Goal: Communication & Community: Share content

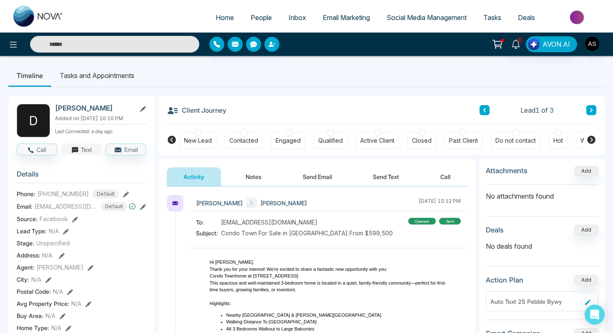
click at [81, 153] on button "Text" at bounding box center [81, 149] width 40 height 12
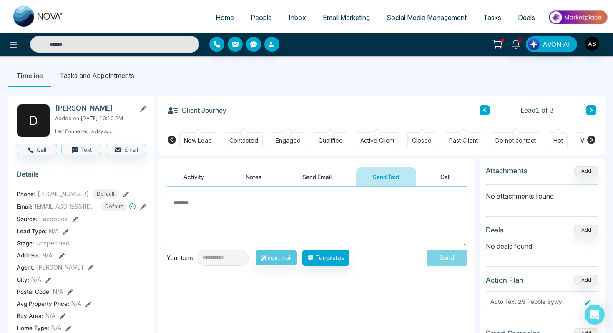
click at [178, 200] on textarea at bounding box center [317, 220] width 300 height 51
click at [496, 45] on icon at bounding box center [498, 43] width 7 height 4
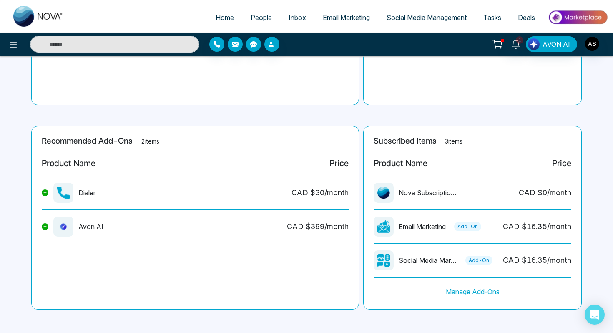
scroll to position [131, 0]
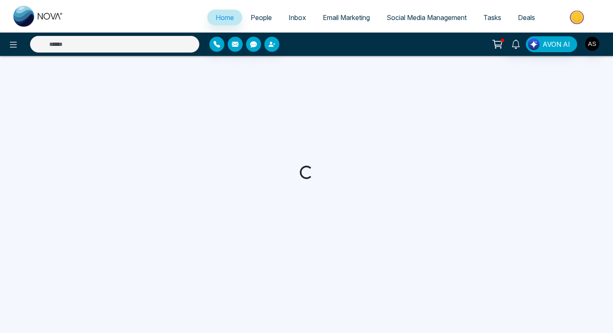
select select "*"
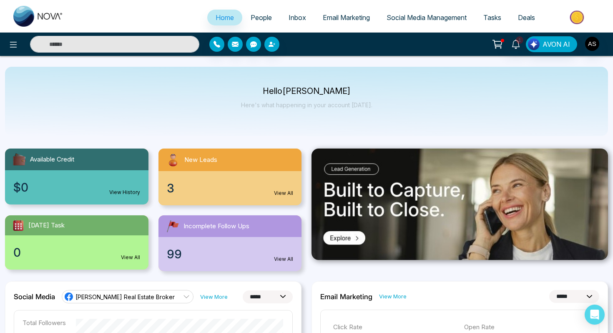
click at [427, 19] on span "Social Media Management" at bounding box center [427, 17] width 80 height 8
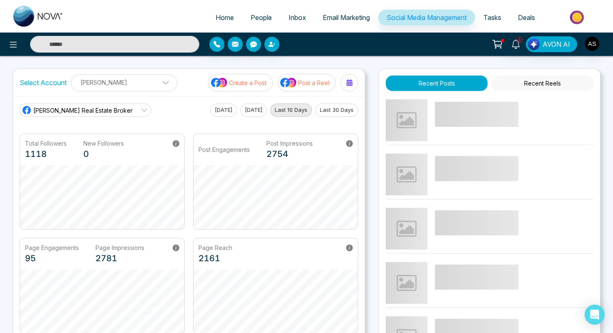
click at [242, 83] on p "Create a Post" at bounding box center [248, 82] width 38 height 9
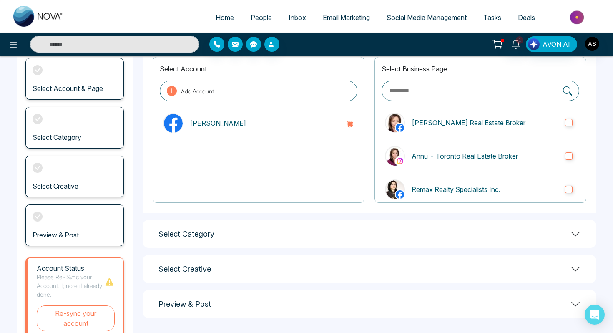
scroll to position [88, 0]
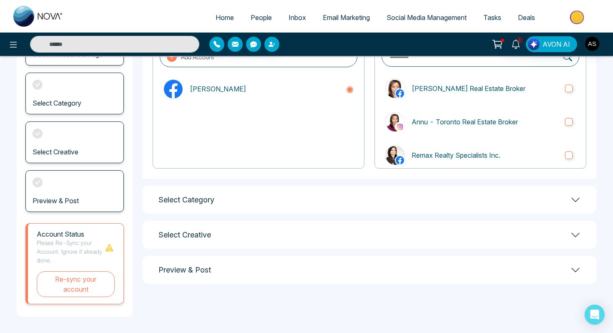
click at [220, 204] on div "Select Category" at bounding box center [370, 200] width 454 height 28
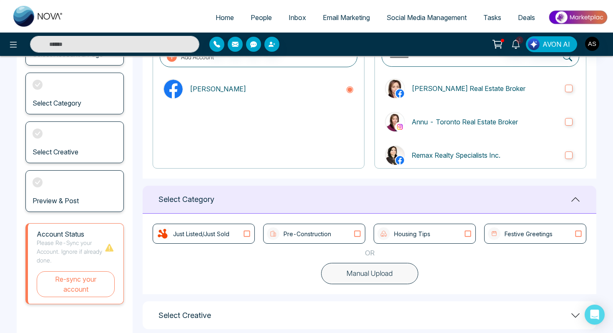
click at [391, 233] on div "Housing Tips" at bounding box center [403, 233] width 53 height 13
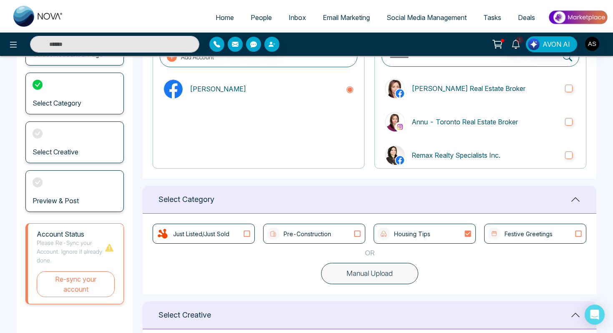
click at [419, 232] on p "Housing Tips" at bounding box center [412, 233] width 36 height 9
click at [468, 234] on icon at bounding box center [467, 233] width 11 height 8
click at [504, 229] on div "Festive Greetings" at bounding box center [520, 233] width 65 height 13
click at [469, 235] on icon at bounding box center [467, 233] width 11 height 8
click at [469, 235] on icon at bounding box center [468, 234] width 6 height 6
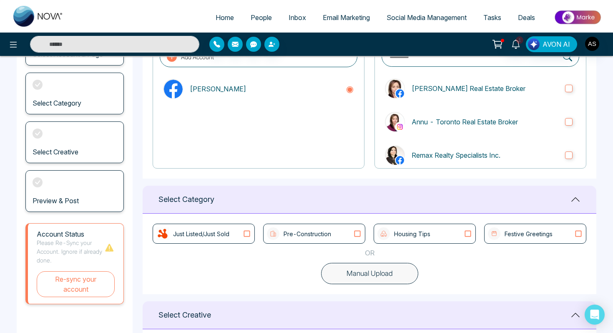
click at [580, 234] on icon at bounding box center [578, 233] width 11 height 8
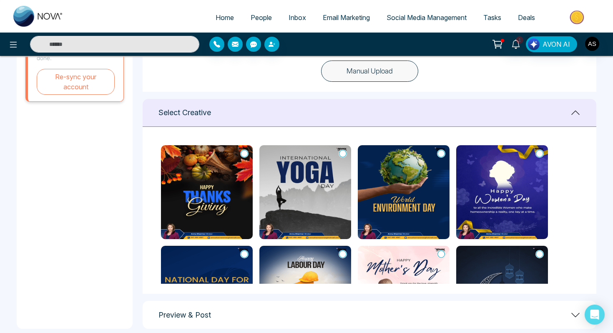
scroll to position [302, 0]
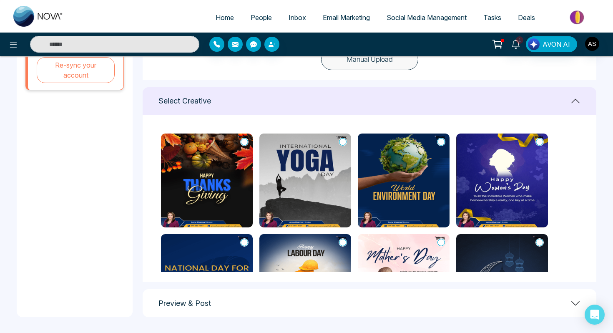
click at [196, 167] on img at bounding box center [207, 180] width 92 height 94
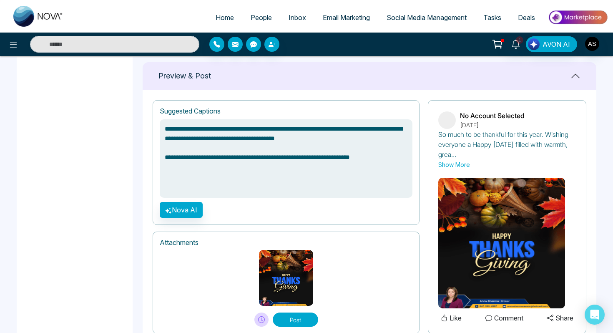
scroll to position [555, 0]
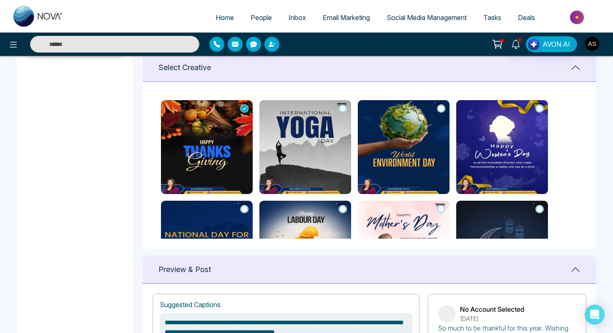
type textarea "**********"
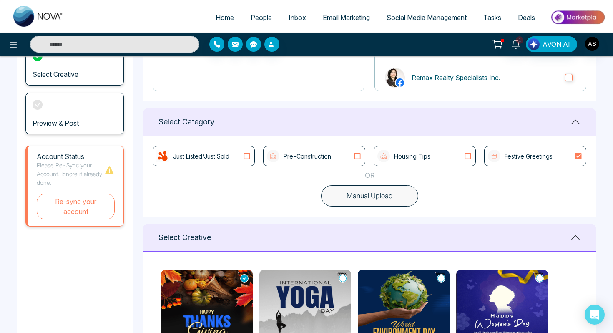
scroll to position [0, 0]
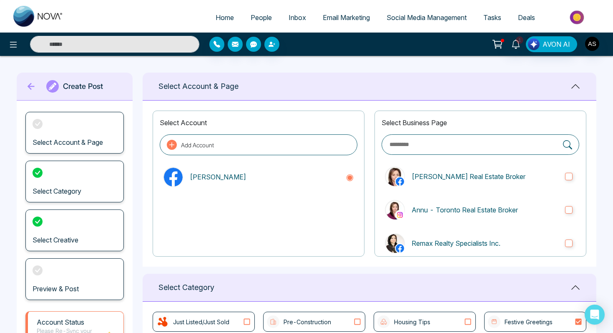
click at [332, 18] on span "Email Marketing" at bounding box center [346, 17] width 47 height 8
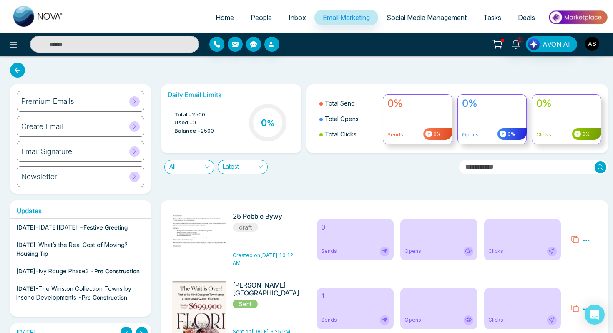
click at [46, 102] on h6 "Premium Emails" at bounding box center [47, 101] width 53 height 9
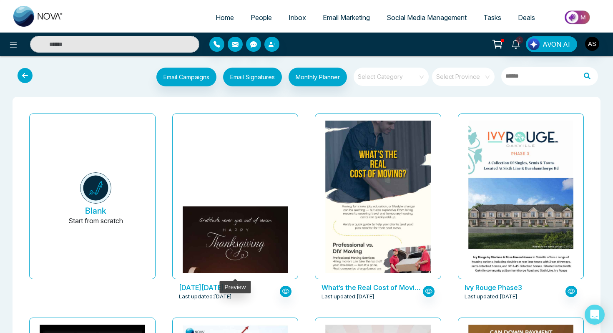
click at [228, 206] on img at bounding box center [235, 272] width 211 height 132
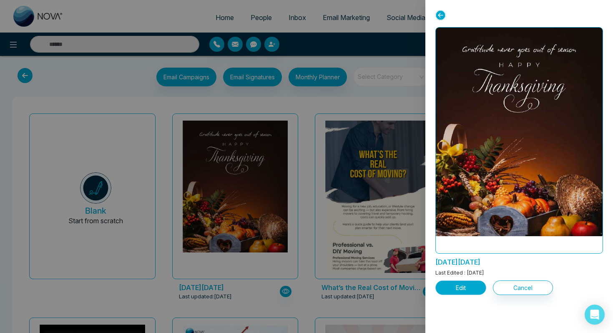
click at [471, 284] on button "Edit" at bounding box center [460, 287] width 51 height 15
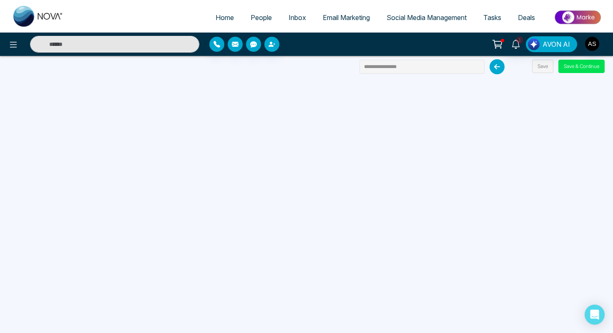
scroll to position [79, 0]
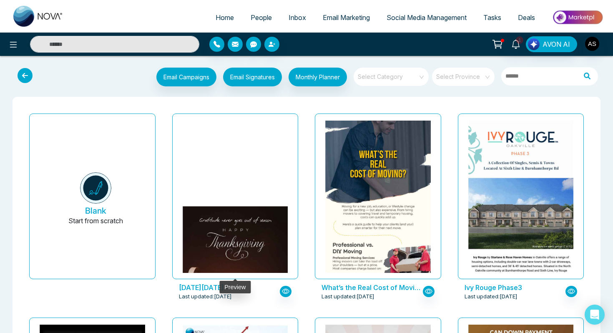
click at [234, 206] on img at bounding box center [235, 272] width 211 height 132
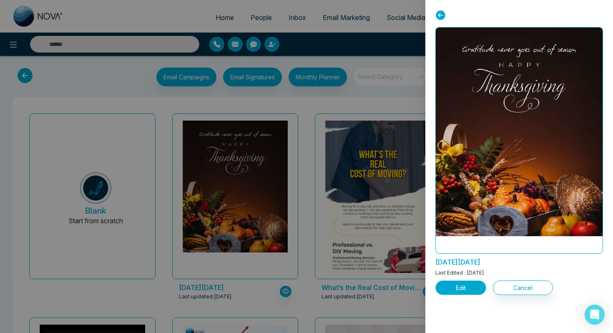
click at [460, 290] on button "Edit" at bounding box center [460, 287] width 51 height 15
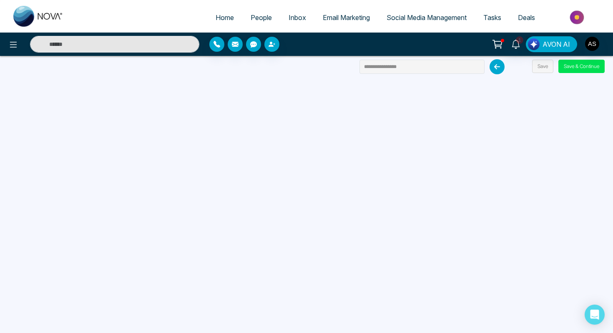
scroll to position [79, 0]
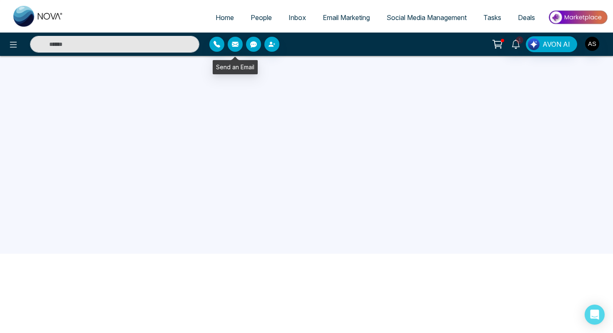
click at [234, 43] on icon "button" at bounding box center [235, 44] width 7 height 5
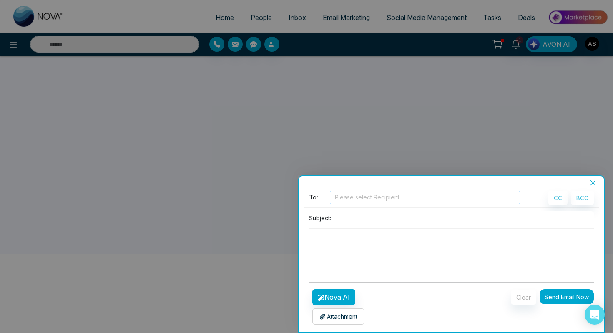
click at [345, 197] on div at bounding box center [425, 197] width 186 height 10
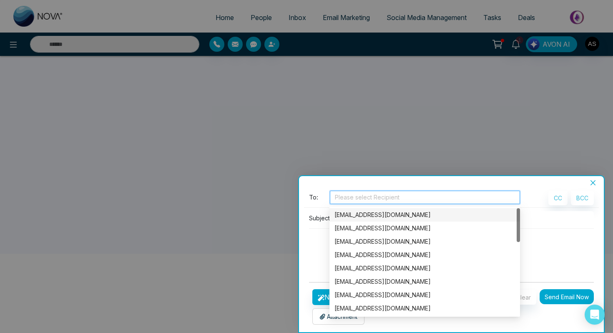
click at [345, 215] on div "[EMAIL_ADDRESS][DOMAIN_NAME]" at bounding box center [424, 214] width 181 height 9
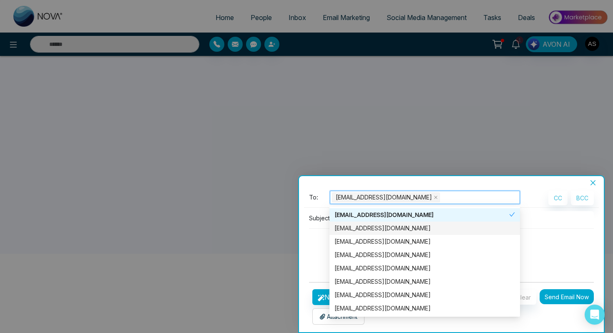
click at [348, 225] on div "[EMAIL_ADDRESS][DOMAIN_NAME]" at bounding box center [424, 228] width 181 height 9
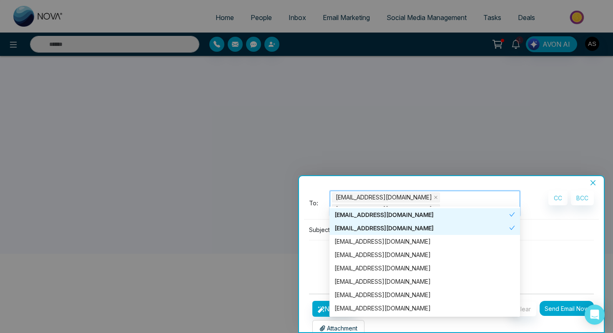
click at [438, 204] on span at bounding box center [436, 208] width 4 height 9
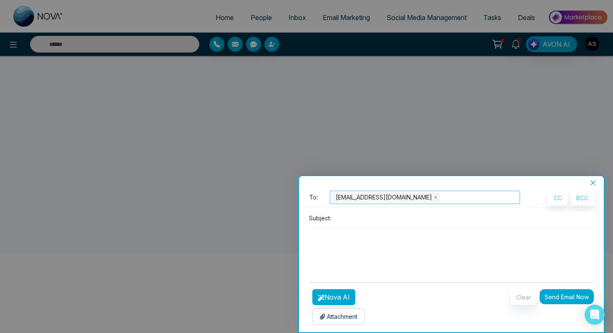
click at [551, 251] on textarea at bounding box center [451, 249] width 285 height 40
click at [354, 216] on input at bounding box center [463, 218] width 259 height 14
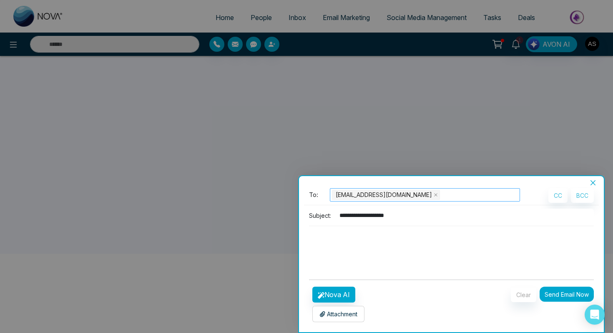
type input "**********"
click at [341, 315] on p "Attachment" at bounding box center [338, 313] width 38 height 9
click at [434, 195] on icon "close" at bounding box center [436, 195] width 4 height 4
click at [410, 209] on input "**********" at bounding box center [463, 216] width 259 height 14
click at [382, 201] on div "To: Please select Recipient" at bounding box center [414, 196] width 211 height 17
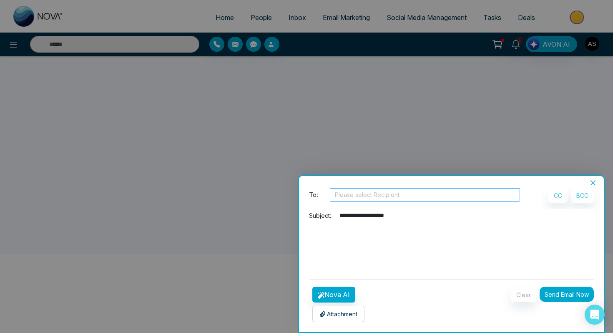
click at [374, 197] on div at bounding box center [425, 195] width 186 height 10
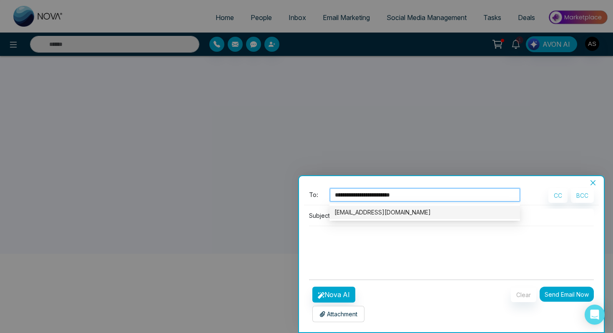
type input "**********"
click at [339, 292] on button "Nova AI" at bounding box center [333, 295] width 43 height 16
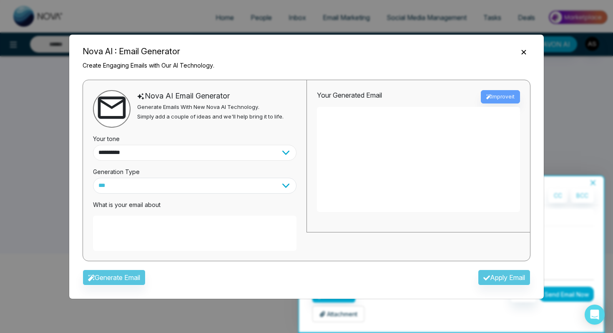
click at [260, 154] on select "**********" at bounding box center [195, 153] width 204 height 16
select select "**********"
click at [93, 145] on select "**********" at bounding box center [195, 153] width 204 height 16
click at [216, 186] on select "*** ***** ******* ******* ********" at bounding box center [195, 186] width 204 height 16
click at [93, 178] on select "*** ***** ******* ******* ********" at bounding box center [195, 186] width 204 height 16
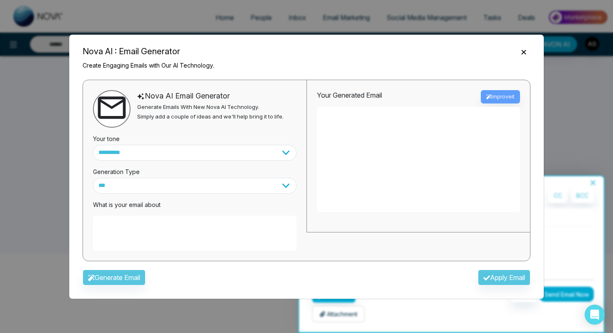
click at [200, 205] on p "What is your email about" at bounding box center [195, 204] width 204 height 9
click at [178, 236] on textarea at bounding box center [195, 233] width 204 height 35
type textarea "**********"
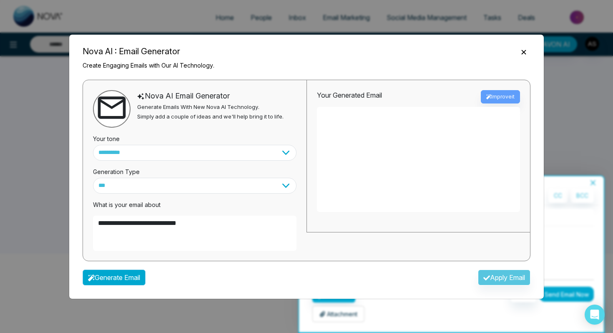
click at [99, 279] on button "Generate Email" at bounding box center [114, 277] width 63 height 16
type textarea "**********"
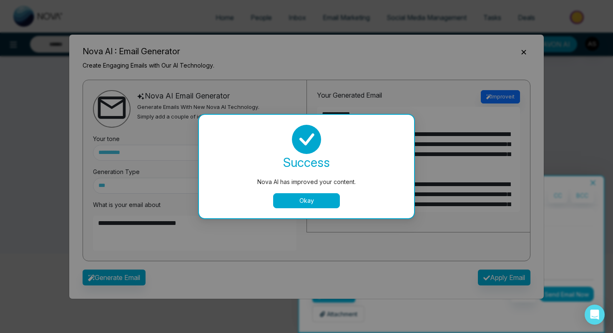
click at [284, 201] on button "Okay" at bounding box center [306, 200] width 67 height 15
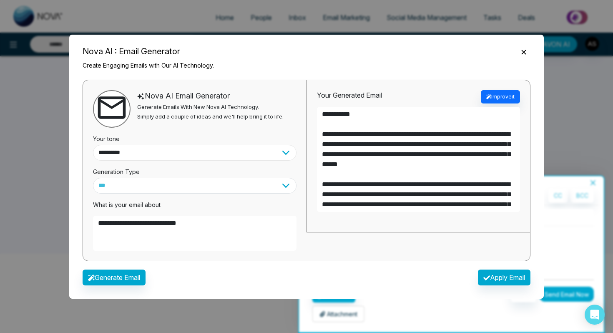
click at [244, 146] on select "**********" at bounding box center [195, 153] width 204 height 16
select select "**********"
click at [93, 145] on select "**********" at bounding box center [195, 153] width 204 height 16
click at [130, 276] on button "Generate Email" at bounding box center [114, 277] width 63 height 16
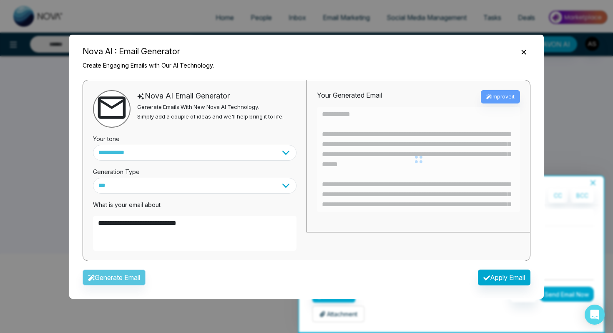
type textarea "**********"
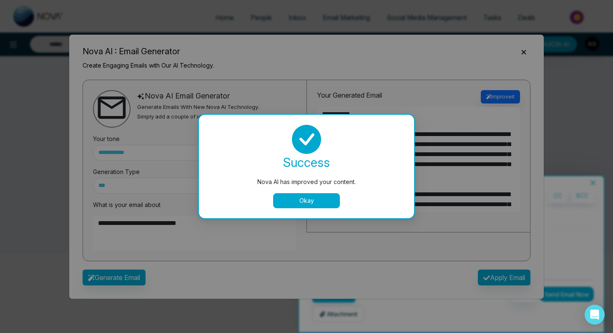
click at [291, 201] on button "Okay" at bounding box center [306, 200] width 67 height 15
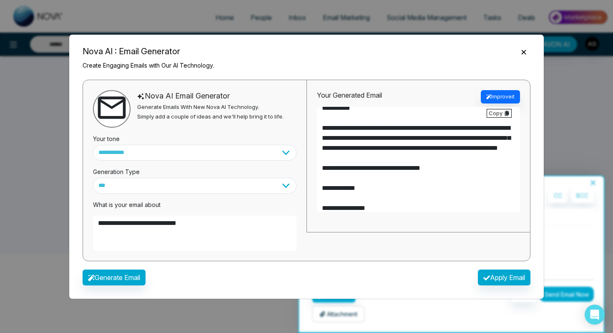
scroll to position [0, 0]
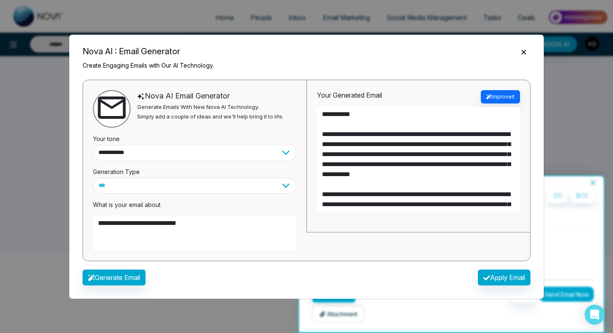
click at [152, 153] on select "**********" at bounding box center [195, 153] width 204 height 16
select select "********"
click at [93, 145] on select "**********" at bounding box center [195, 153] width 204 height 16
click at [109, 279] on button "Generate Email" at bounding box center [114, 277] width 63 height 16
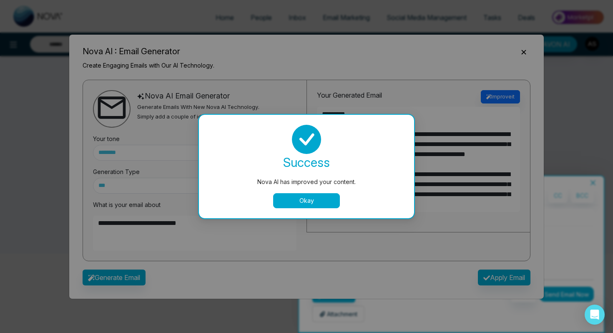
click at [288, 197] on button "Okay" at bounding box center [306, 200] width 67 height 15
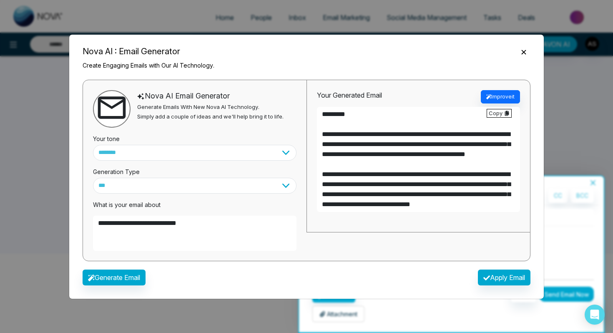
scroll to position [2, 0]
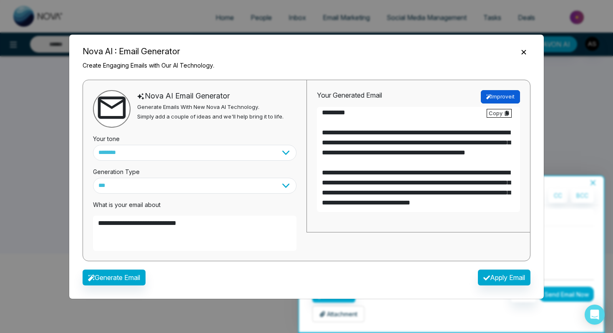
click at [504, 95] on button "Improve it" at bounding box center [500, 96] width 39 height 13
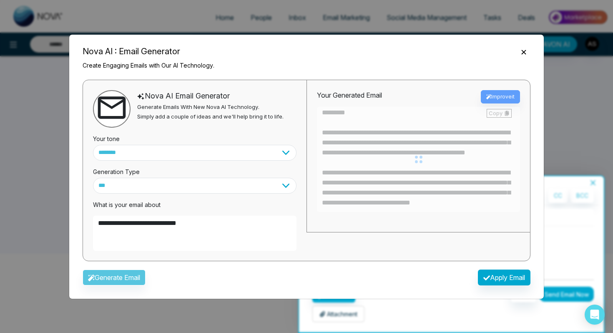
type textarea "**********"
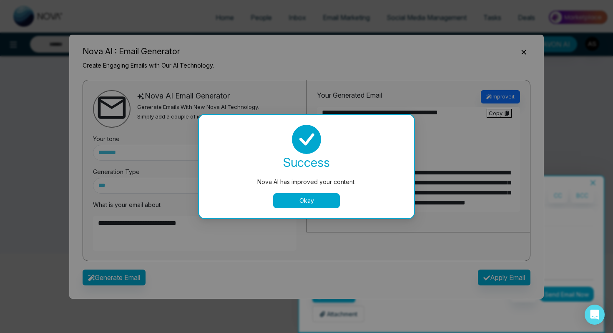
click at [296, 203] on button "Okay" at bounding box center [306, 200] width 67 height 15
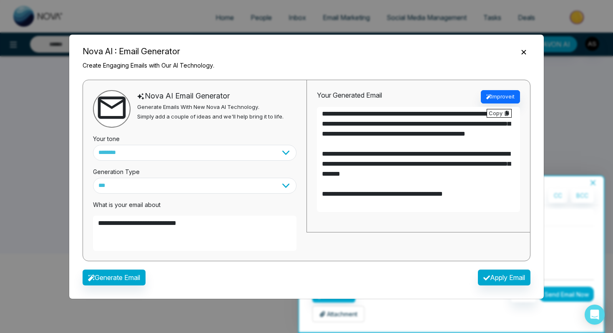
scroll to position [78, 0]
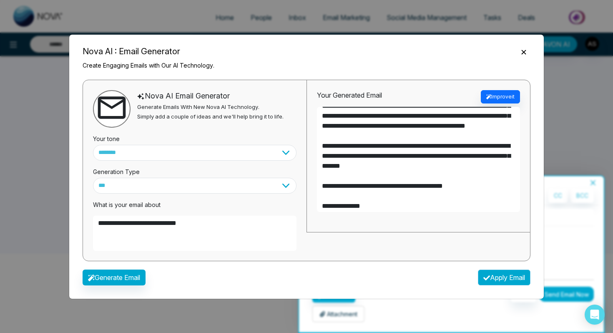
click at [495, 274] on button "Apply Email" at bounding box center [504, 277] width 53 height 16
type textarea "**********"
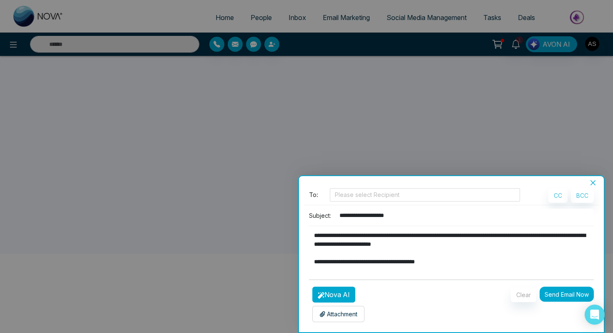
scroll to position [114, 0]
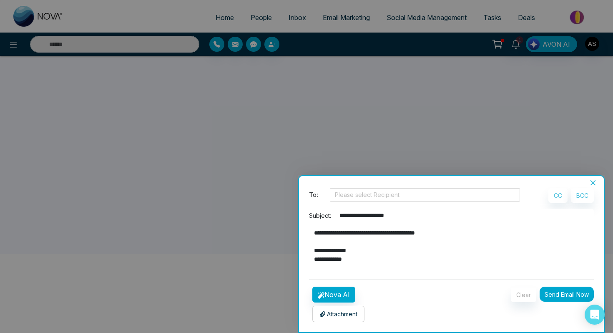
click at [558, 291] on button "Send Email Now" at bounding box center [567, 294] width 54 height 15
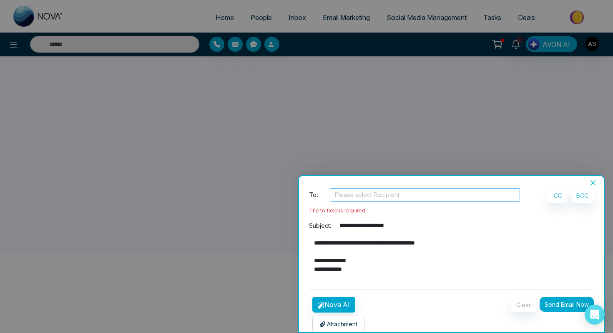
click at [372, 196] on div at bounding box center [425, 195] width 186 height 10
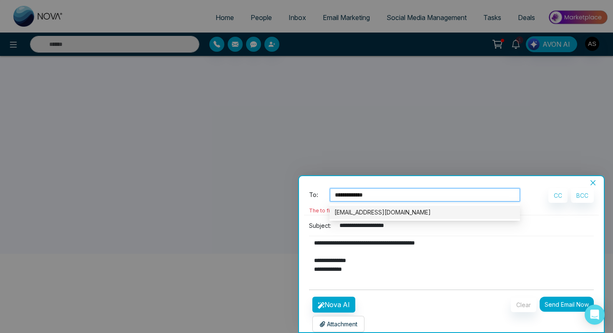
type input "**********"
click at [381, 211] on div "[EMAIL_ADDRESS][DOMAIN_NAME]" at bounding box center [424, 212] width 181 height 9
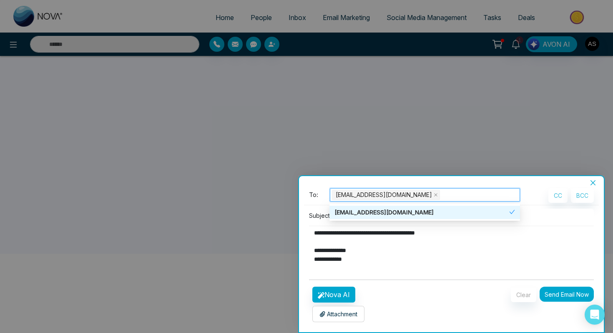
click at [565, 302] on div "Clear Send Email Now" at bounding box center [513, 304] width 172 height 35
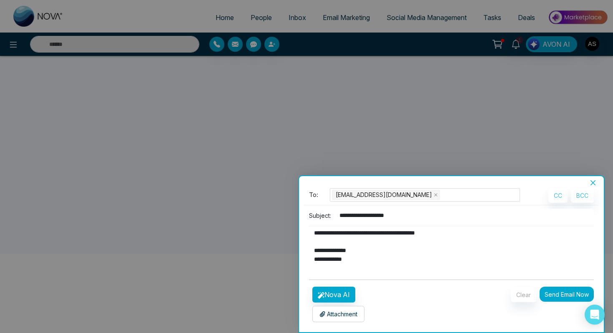
click at [563, 295] on button "Send Email Now" at bounding box center [567, 294] width 54 height 15
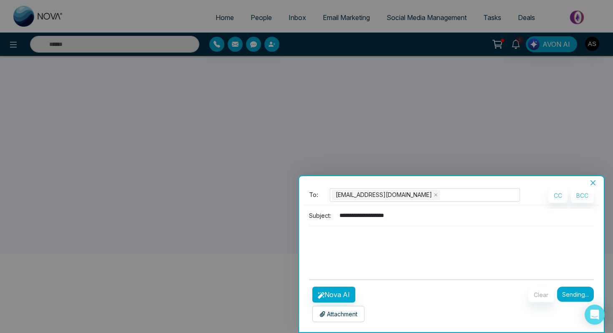
scroll to position [0, 0]
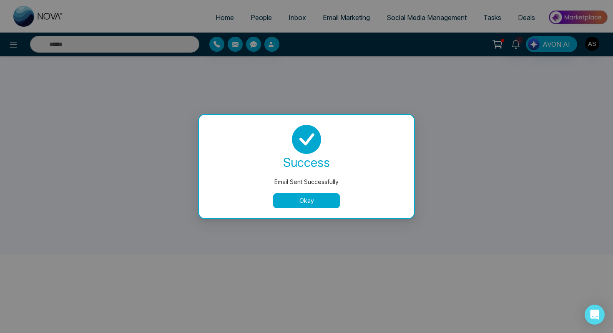
click at [308, 204] on button "Okay" at bounding box center [306, 200] width 67 height 15
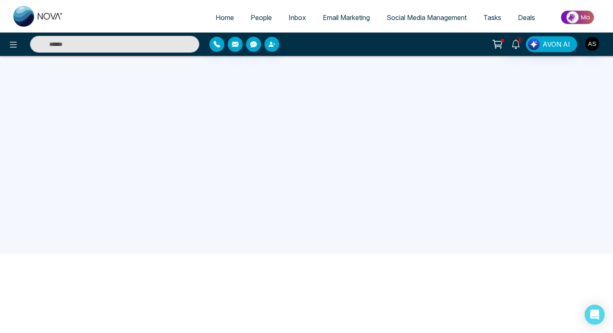
click at [323, 21] on link "Email Marketing" at bounding box center [346, 18] width 64 height 16
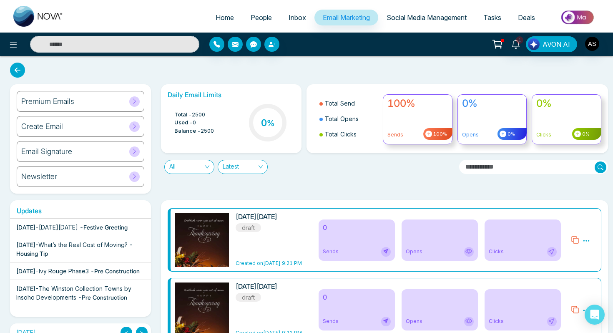
click at [224, 245] on img at bounding box center [204, 249] width 117 height 73
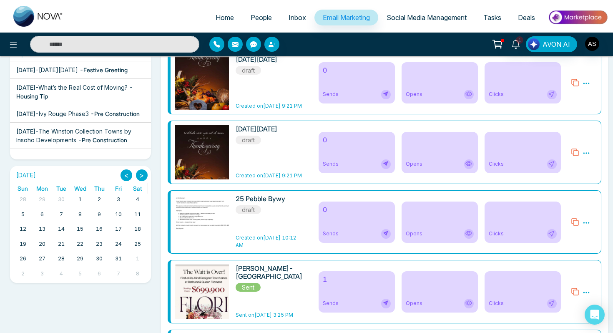
scroll to position [152, 0]
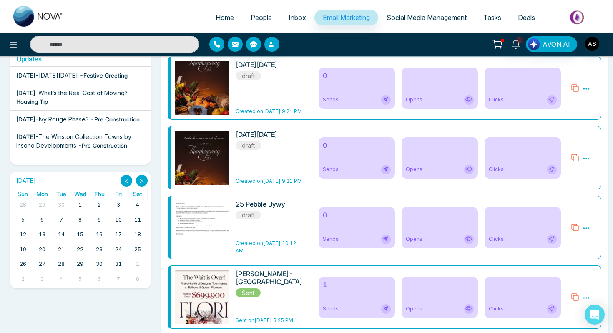
click at [212, 163] on img at bounding box center [204, 167] width 117 height 73
click at [194, 75] on img at bounding box center [204, 78] width 117 height 73
click at [387, 103] on icon at bounding box center [386, 100] width 10 height 10
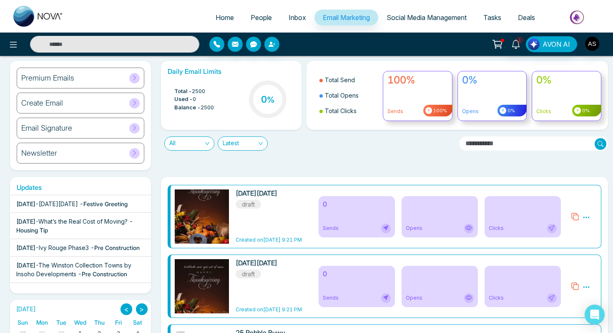
scroll to position [0, 0]
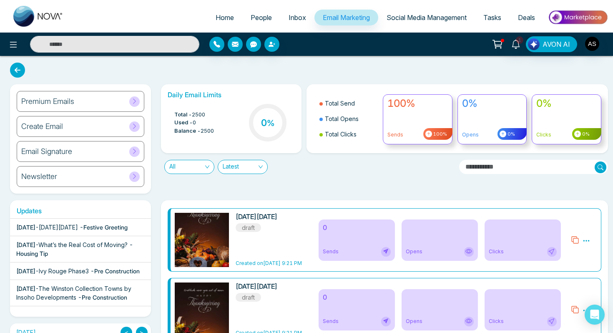
click at [39, 99] on h6 "Premium Emails" at bounding box center [47, 101] width 53 height 9
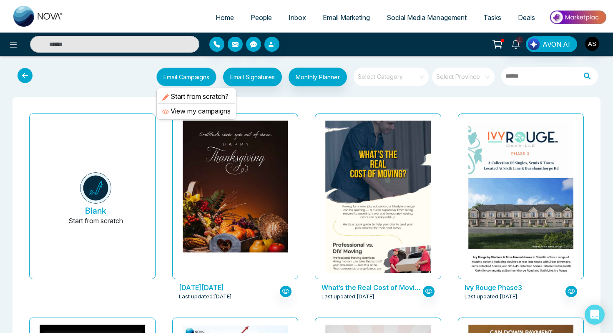
click at [176, 82] on button "Email Campaigns" at bounding box center [186, 77] width 60 height 19
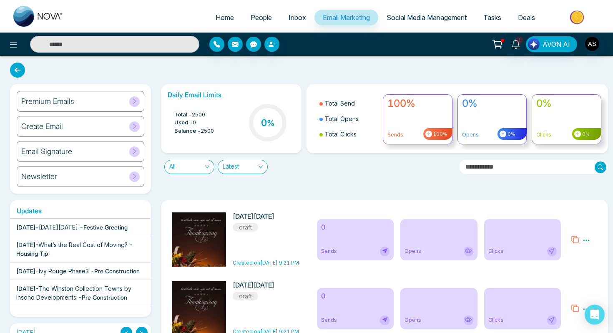
click at [522, 168] on input "text" at bounding box center [533, 167] width 149 height 14
click at [251, 18] on span "People" at bounding box center [261, 17] width 21 height 8
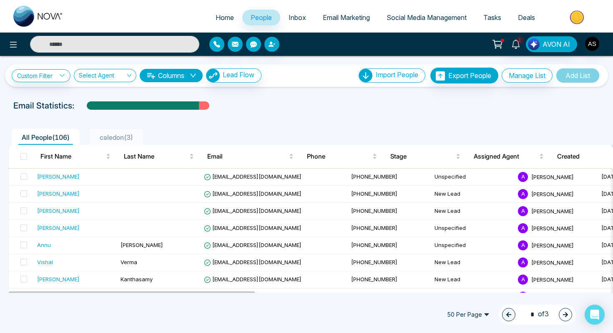
click at [37, 139] on span "All People ( 106 )" at bounding box center [45, 137] width 55 height 8
click at [24, 157] on span at bounding box center [23, 156] width 7 height 7
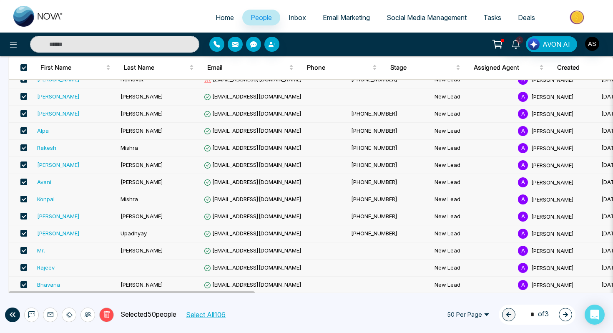
scroll to position [733, 0]
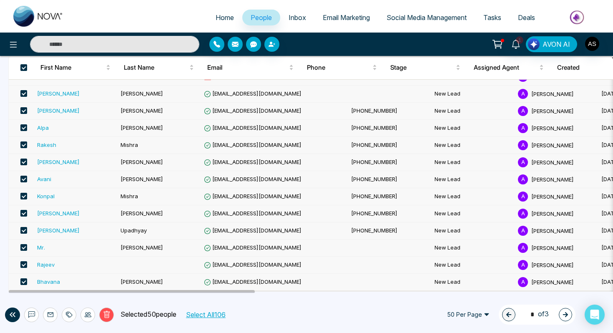
click at [559, 314] on button "button" at bounding box center [565, 314] width 13 height 13
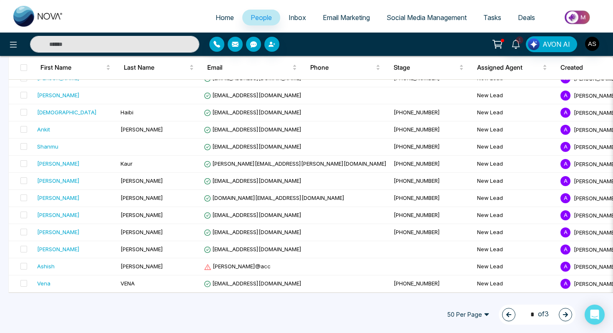
scroll to position [731, 0]
click at [24, 67] on span at bounding box center [23, 67] width 7 height 7
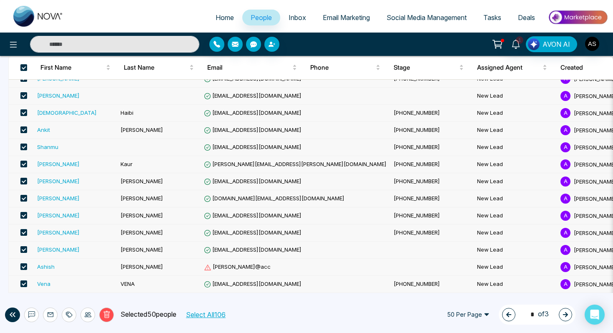
click at [565, 316] on icon "button" at bounding box center [565, 314] width 5 height 5
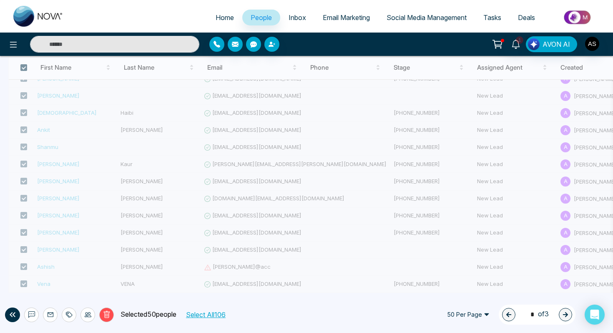
type input "*"
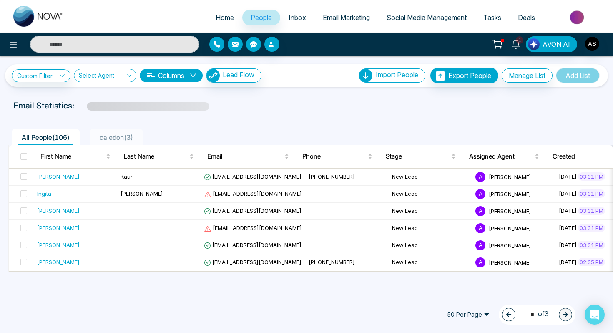
scroll to position [0, 0]
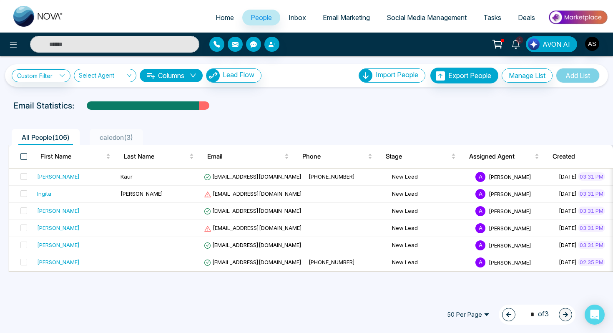
click at [23, 156] on span at bounding box center [23, 156] width 7 height 7
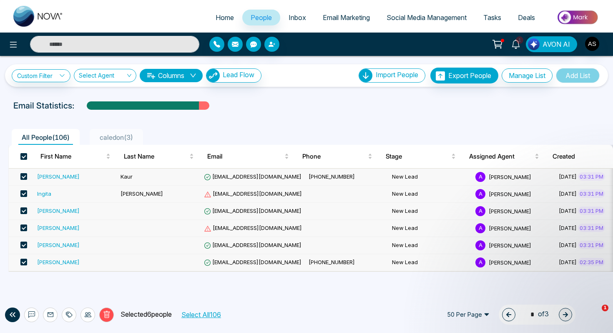
click at [480, 314] on span "50 Per Page" at bounding box center [468, 314] width 54 height 13
click at [203, 313] on button "Select All 106" at bounding box center [200, 314] width 45 height 11
click at [48, 312] on icon at bounding box center [51, 314] width 6 height 5
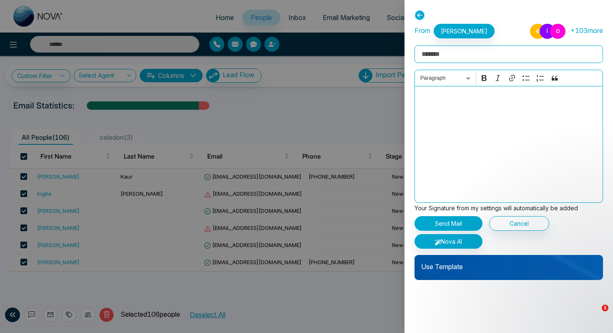
click at [447, 272] on div "Use Template" at bounding box center [509, 267] width 188 height 25
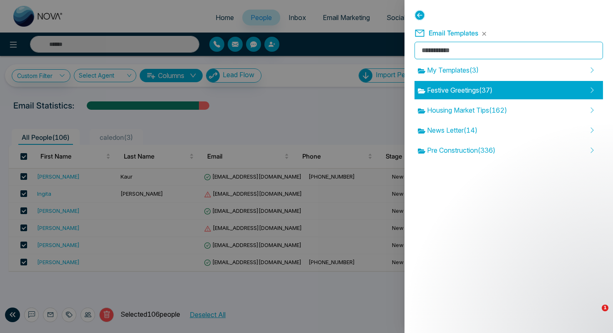
click at [428, 90] on span "Festive Greetings ( 37 )" at bounding box center [455, 90] width 75 height 10
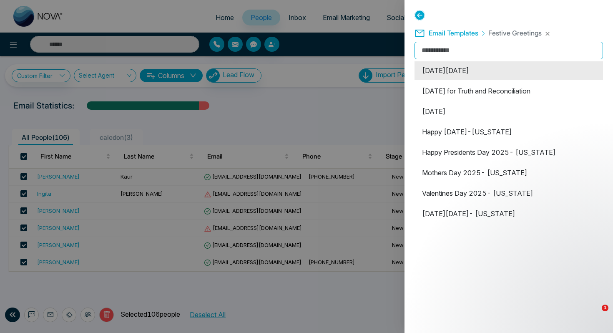
click at [437, 74] on li "[DATE][DATE]" at bounding box center [509, 70] width 188 height 18
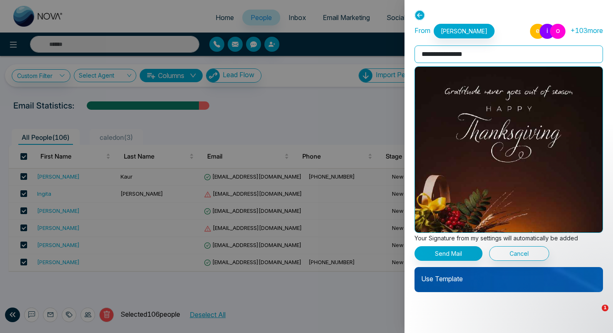
click at [491, 55] on input "**********" at bounding box center [509, 54] width 188 height 18
type input "**********"
click at [53, 77] on div at bounding box center [306, 166] width 613 height 333
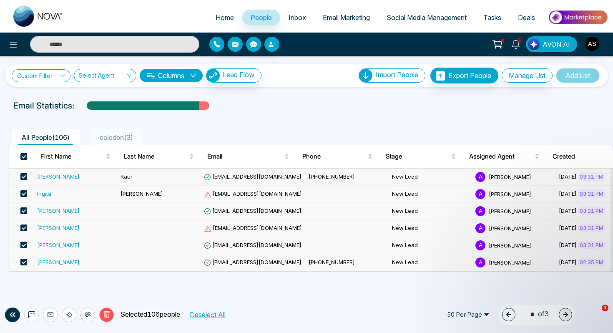
click at [53, 77] on link "Custom Filter" at bounding box center [41, 75] width 59 height 13
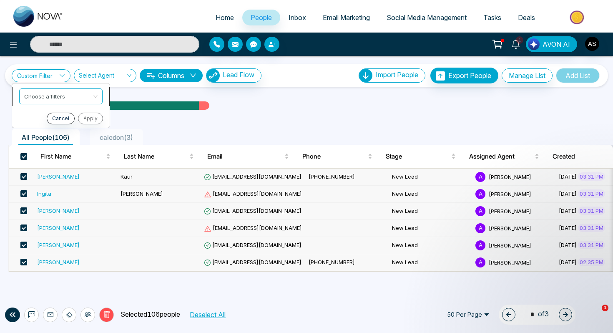
click at [57, 97] on input "search" at bounding box center [58, 95] width 68 height 13
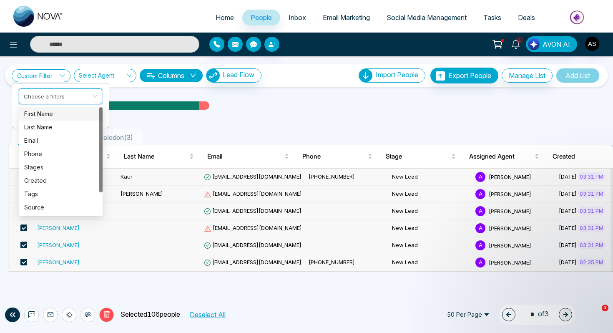
click at [51, 114] on div "First Name" at bounding box center [60, 113] width 73 height 9
click at [48, 97] on span "First Name" at bounding box center [60, 96] width 73 height 15
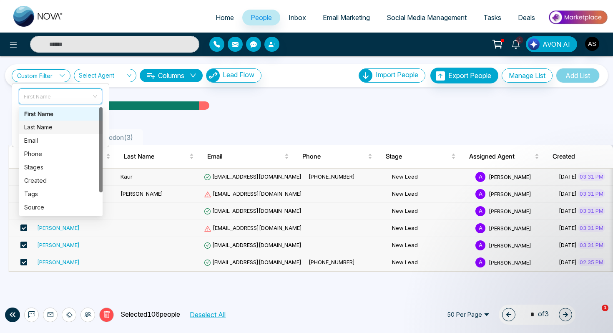
click at [48, 126] on div "Last Name" at bounding box center [60, 127] width 73 height 9
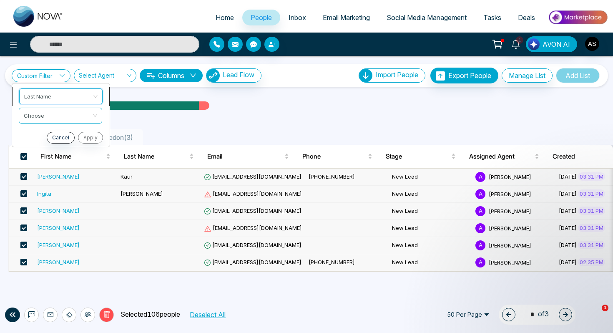
click at [46, 100] on span "Last Name" at bounding box center [60, 96] width 73 height 15
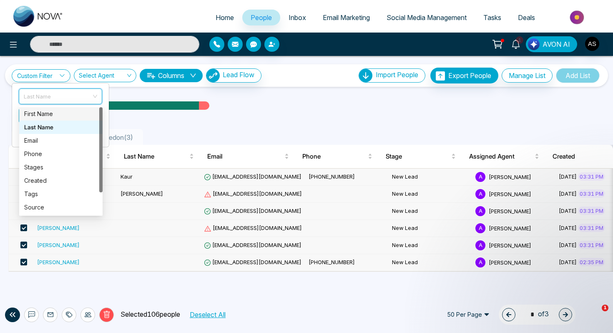
click at [43, 111] on div "First Name" at bounding box center [60, 113] width 73 height 9
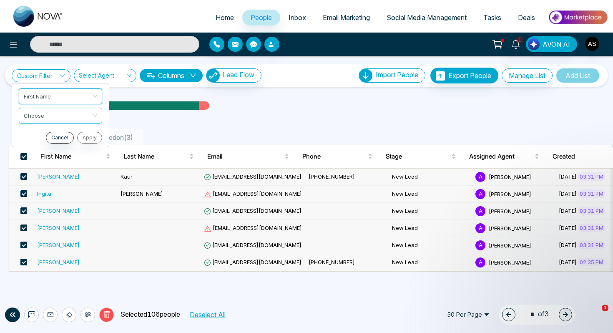
click at [506, 316] on icon "button" at bounding box center [509, 315] width 6 height 6
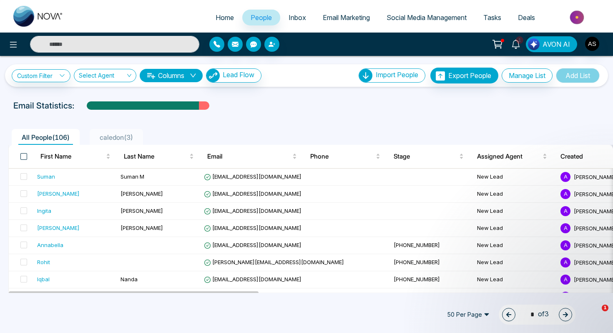
click at [23, 158] on span at bounding box center [23, 156] width 7 height 7
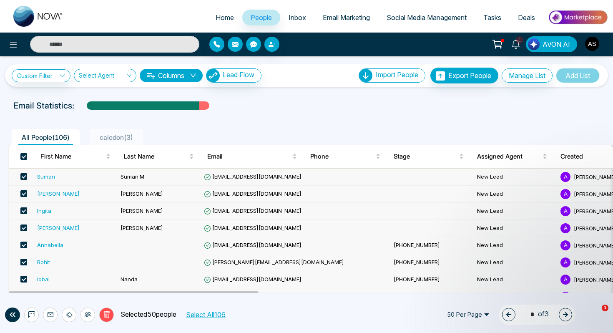
click at [506, 312] on icon "button" at bounding box center [508, 314] width 5 height 5
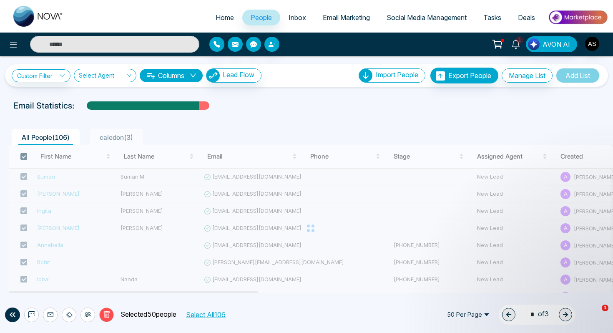
type input "*"
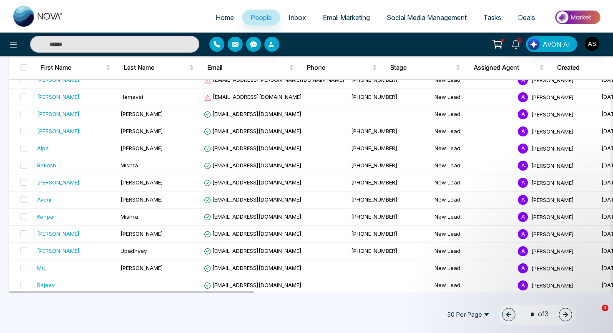
scroll to position [733, 0]
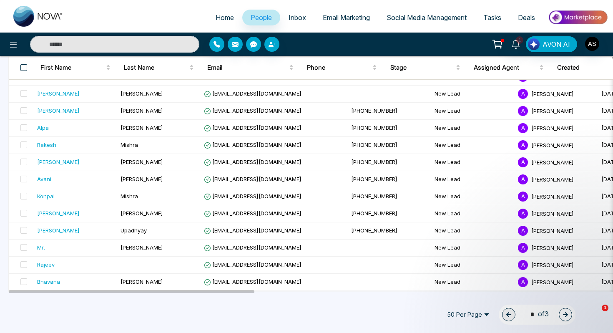
click at [21, 65] on span at bounding box center [23, 67] width 7 height 7
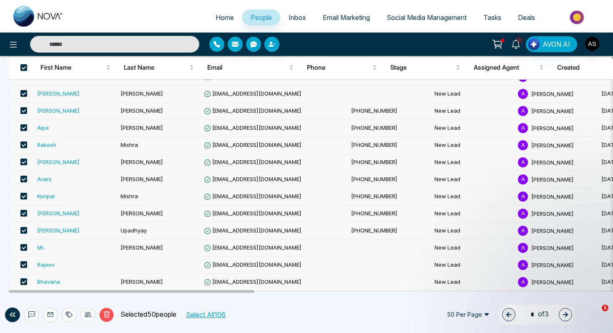
click at [198, 311] on button "Select All 106" at bounding box center [205, 314] width 45 height 11
click at [51, 316] on icon at bounding box center [50, 314] width 7 height 7
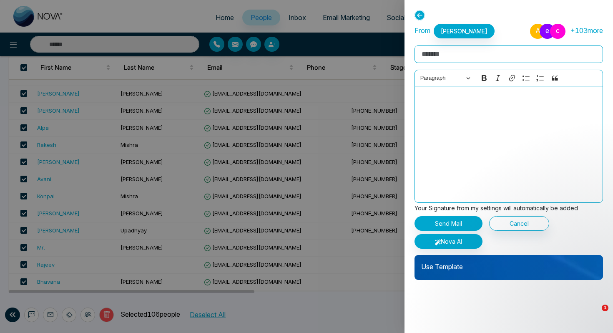
click at [430, 264] on p "Use Template" at bounding box center [509, 263] width 188 height 17
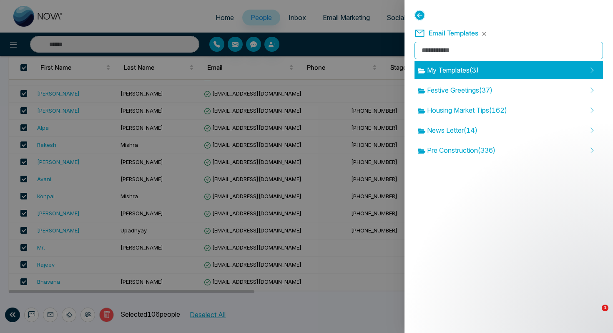
click at [450, 70] on span "My Templates ( 3 )" at bounding box center [448, 70] width 61 height 10
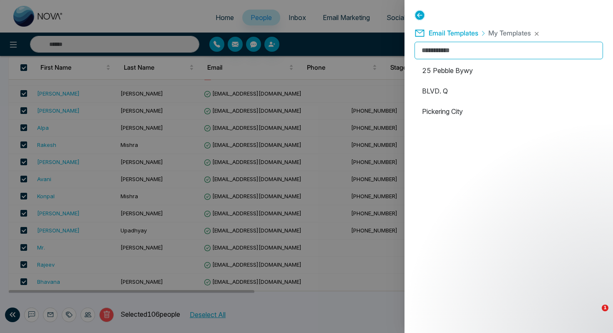
click at [419, 17] on icon at bounding box center [420, 15] width 10 height 10
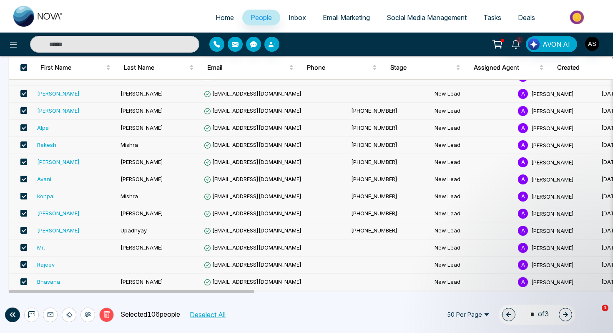
click at [49, 315] on icon at bounding box center [50, 314] width 7 height 7
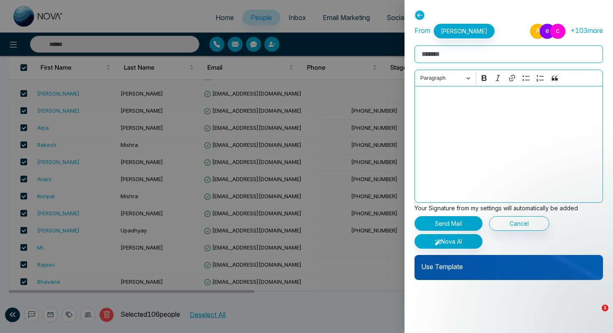
click at [429, 264] on p "Use Template" at bounding box center [509, 263] width 188 height 17
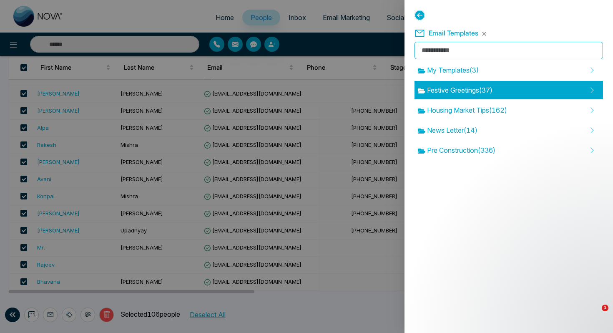
click at [444, 96] on div "Festive Greetings ( 37 )" at bounding box center [509, 90] width 188 height 18
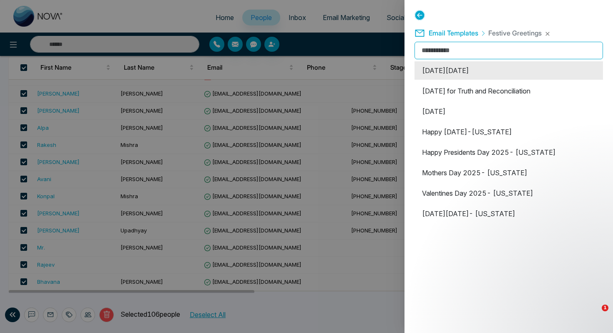
click at [435, 72] on li "[DATE][DATE]" at bounding box center [509, 70] width 188 height 18
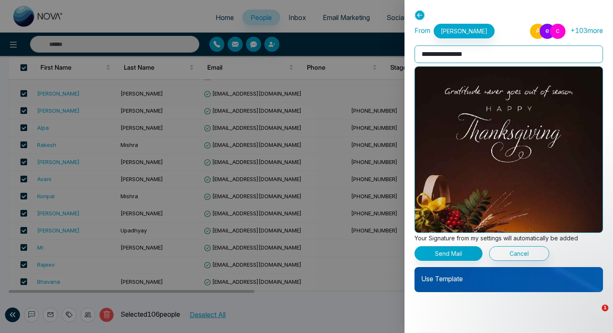
click at [481, 55] on input "**********" at bounding box center [509, 54] width 188 height 18
click at [422, 53] on input "**********" at bounding box center [509, 54] width 188 height 18
click at [510, 54] on input "**********" at bounding box center [509, 54] width 188 height 18
type input "**********"
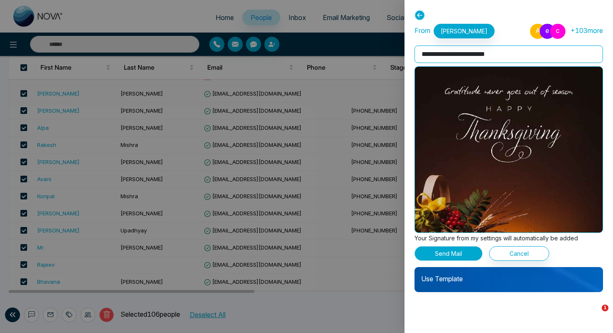
click at [441, 252] on button "Send Mail" at bounding box center [449, 253] width 68 height 15
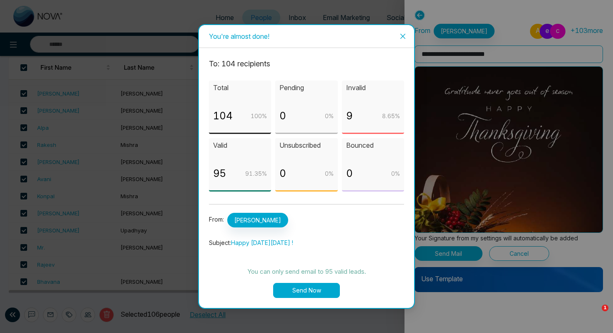
click at [322, 291] on button "Send Now" at bounding box center [306, 290] width 67 height 15
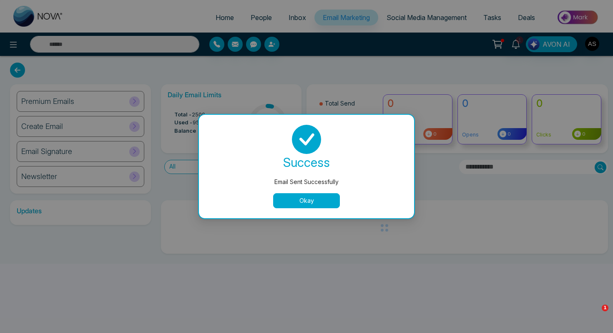
click at [304, 202] on button "Okay" at bounding box center [306, 200] width 67 height 15
